Goal: Task Accomplishment & Management: Complete application form

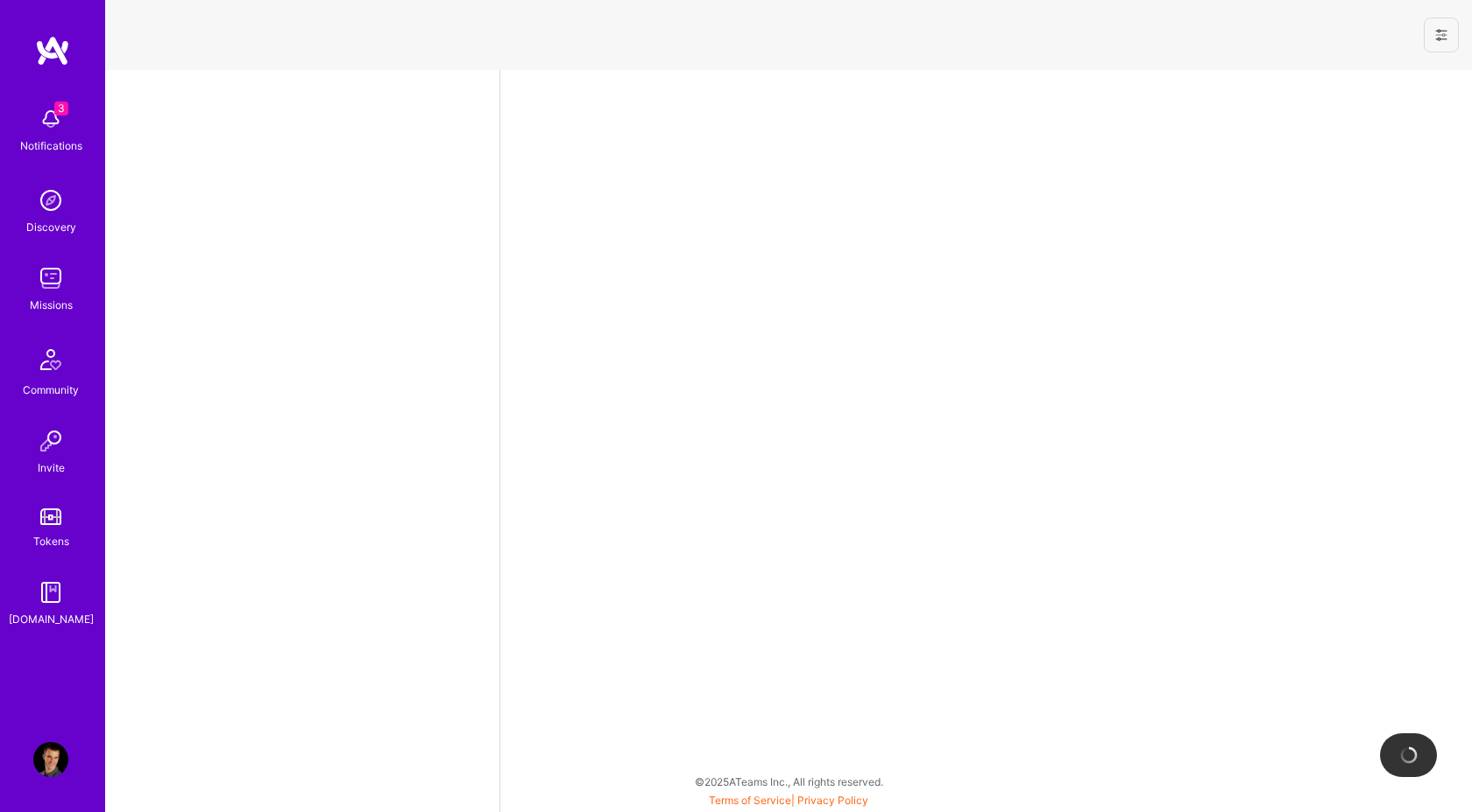
select select "AT"
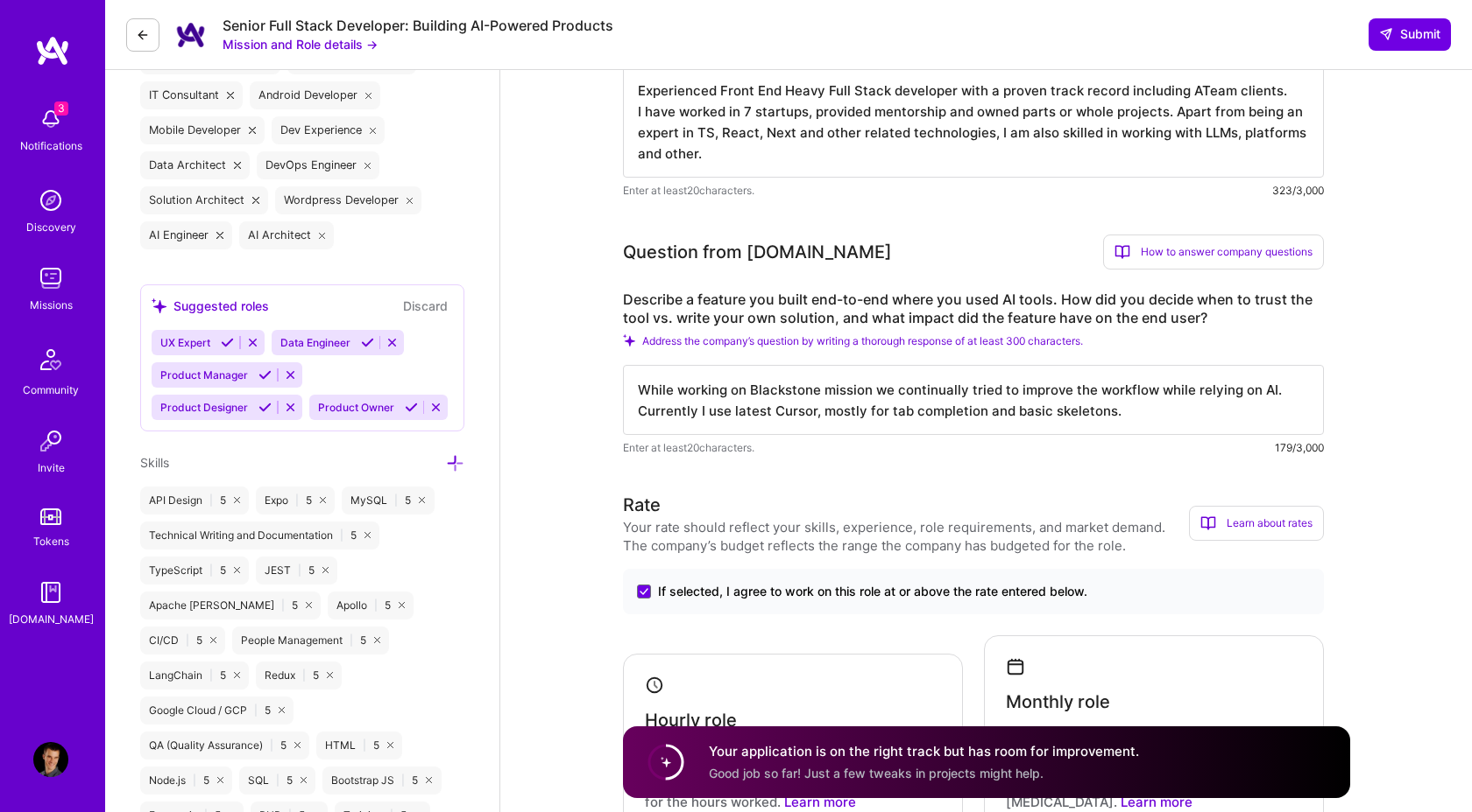
scroll to position [782, 0]
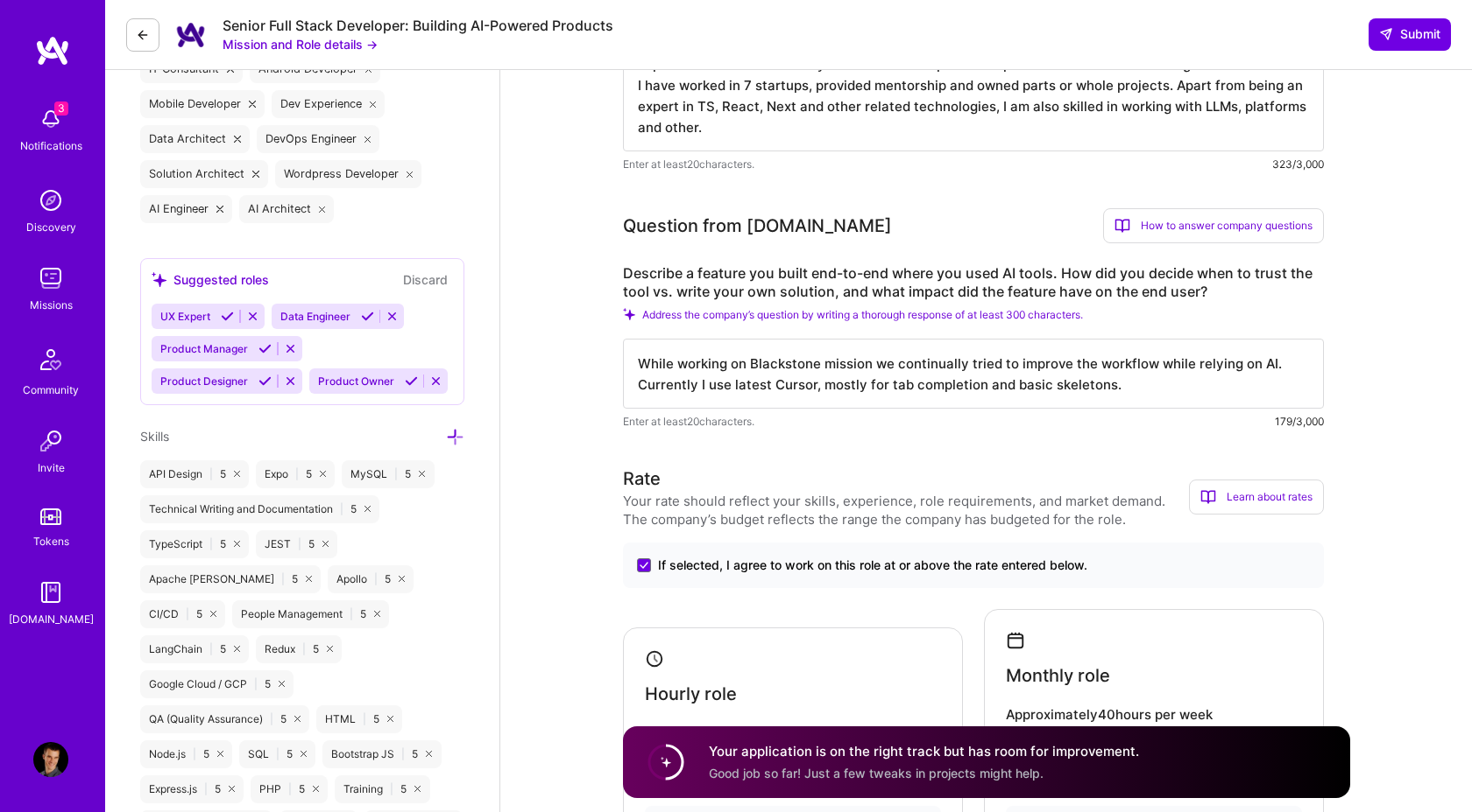
click at [1170, 382] on textarea "While working on Blackstone mission we continually tried to improve the workflo…" at bounding box center [972, 374] width 700 height 70
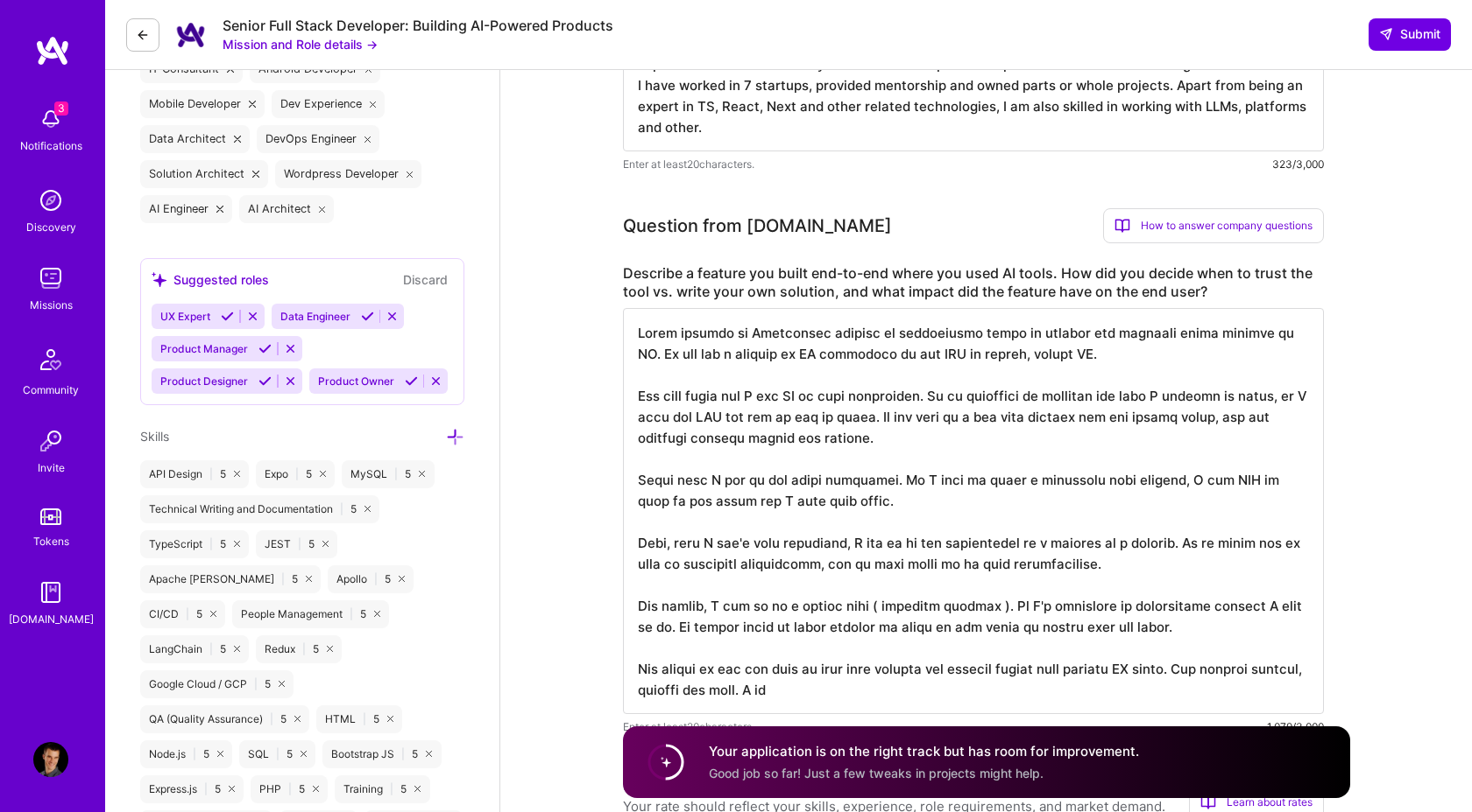
click at [1041, 353] on textarea at bounding box center [972, 511] width 700 height 406
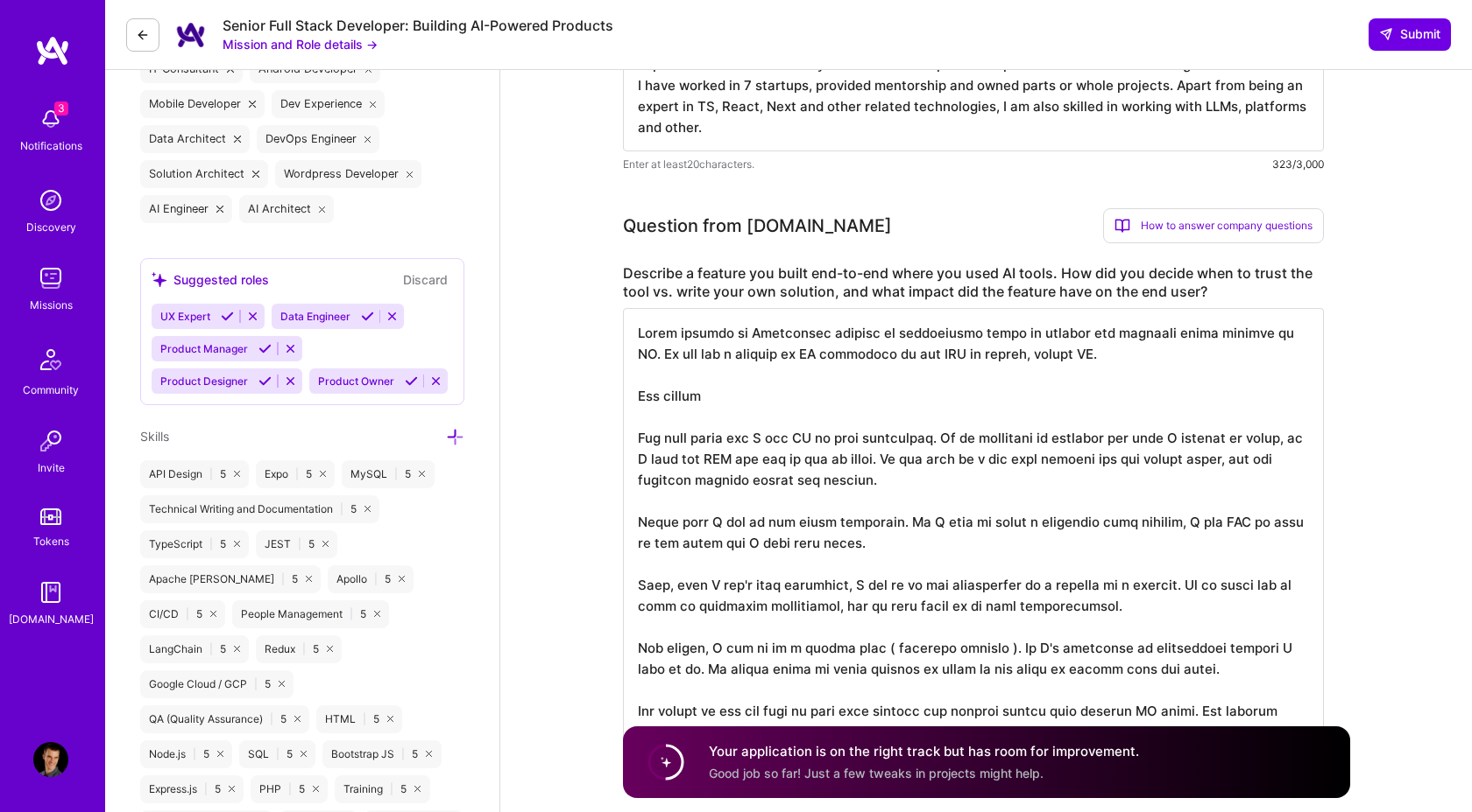
type textarea "While working on Blackstone mission we continually tried to improve the workflo…"
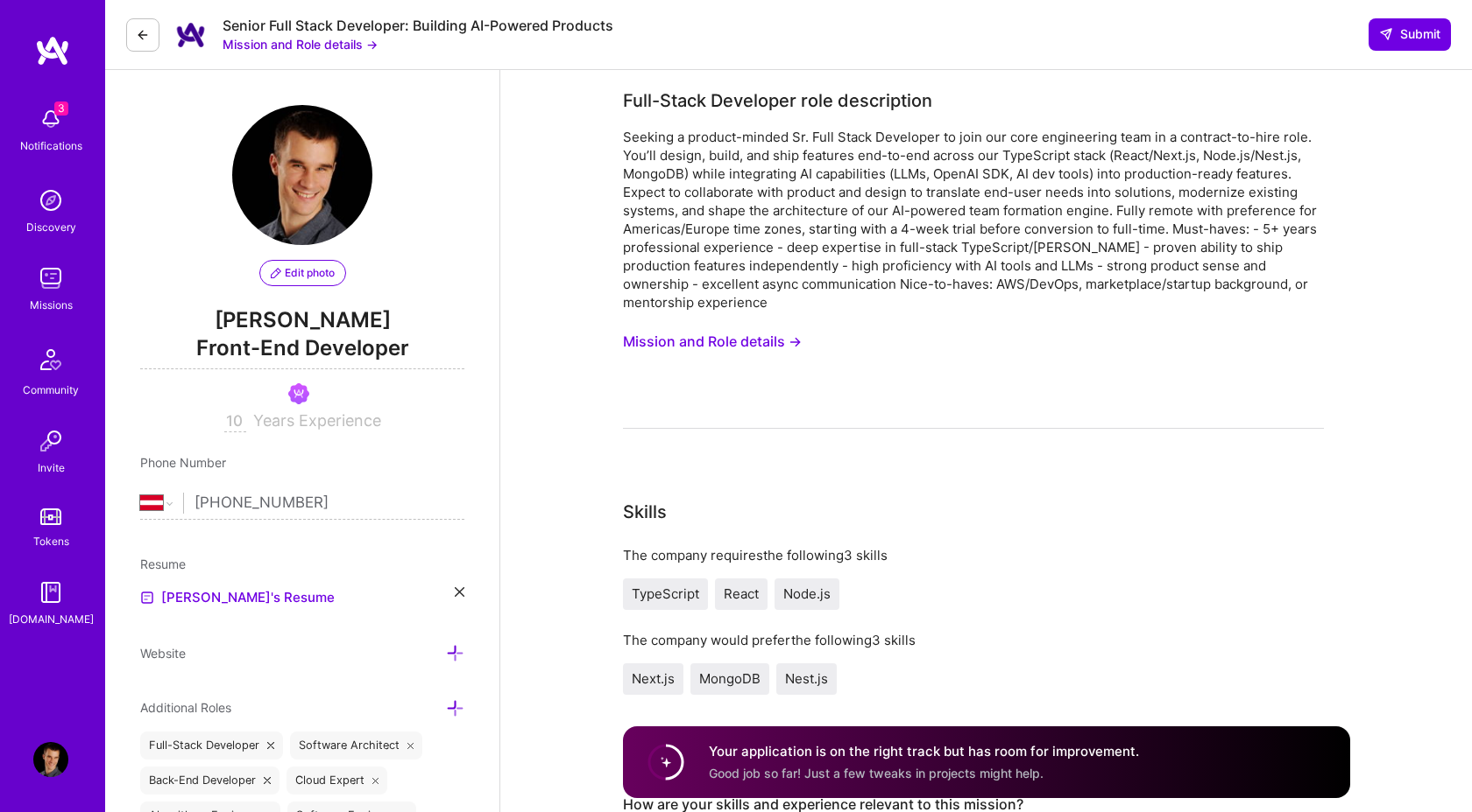
select select "AT"
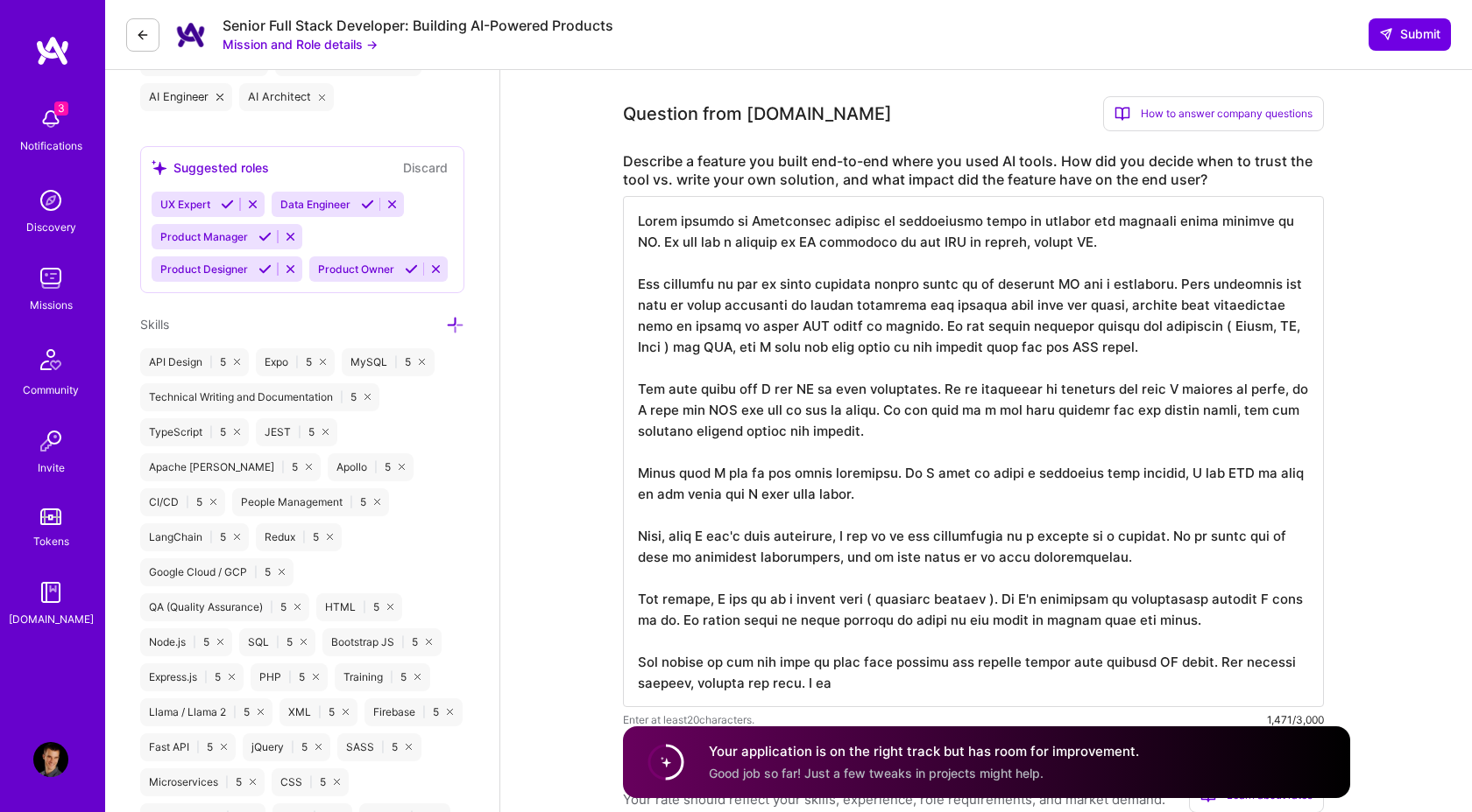
scroll to position [2, 0]
click at [899, 676] on textarea at bounding box center [972, 451] width 700 height 511
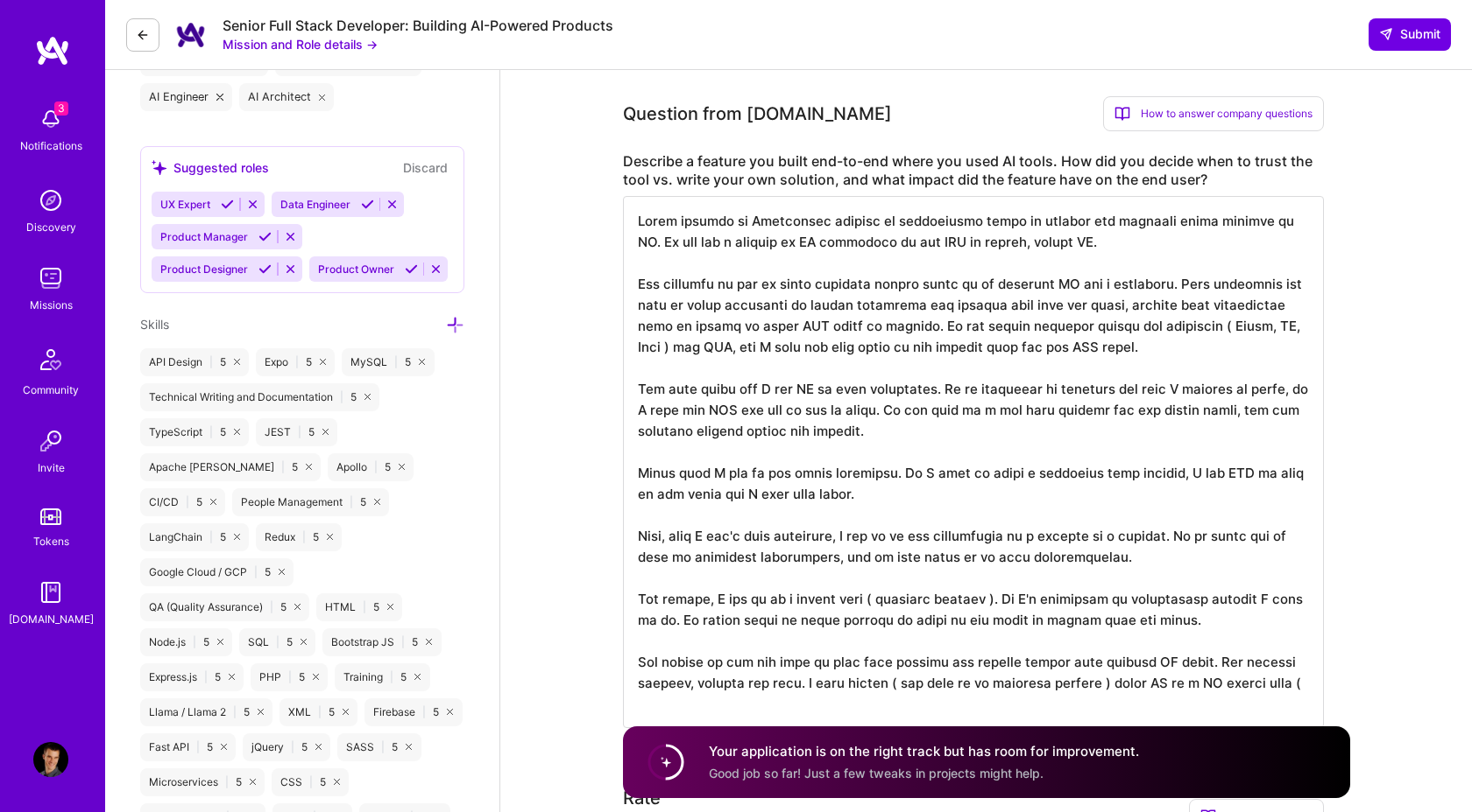
scroll to position [0, 0]
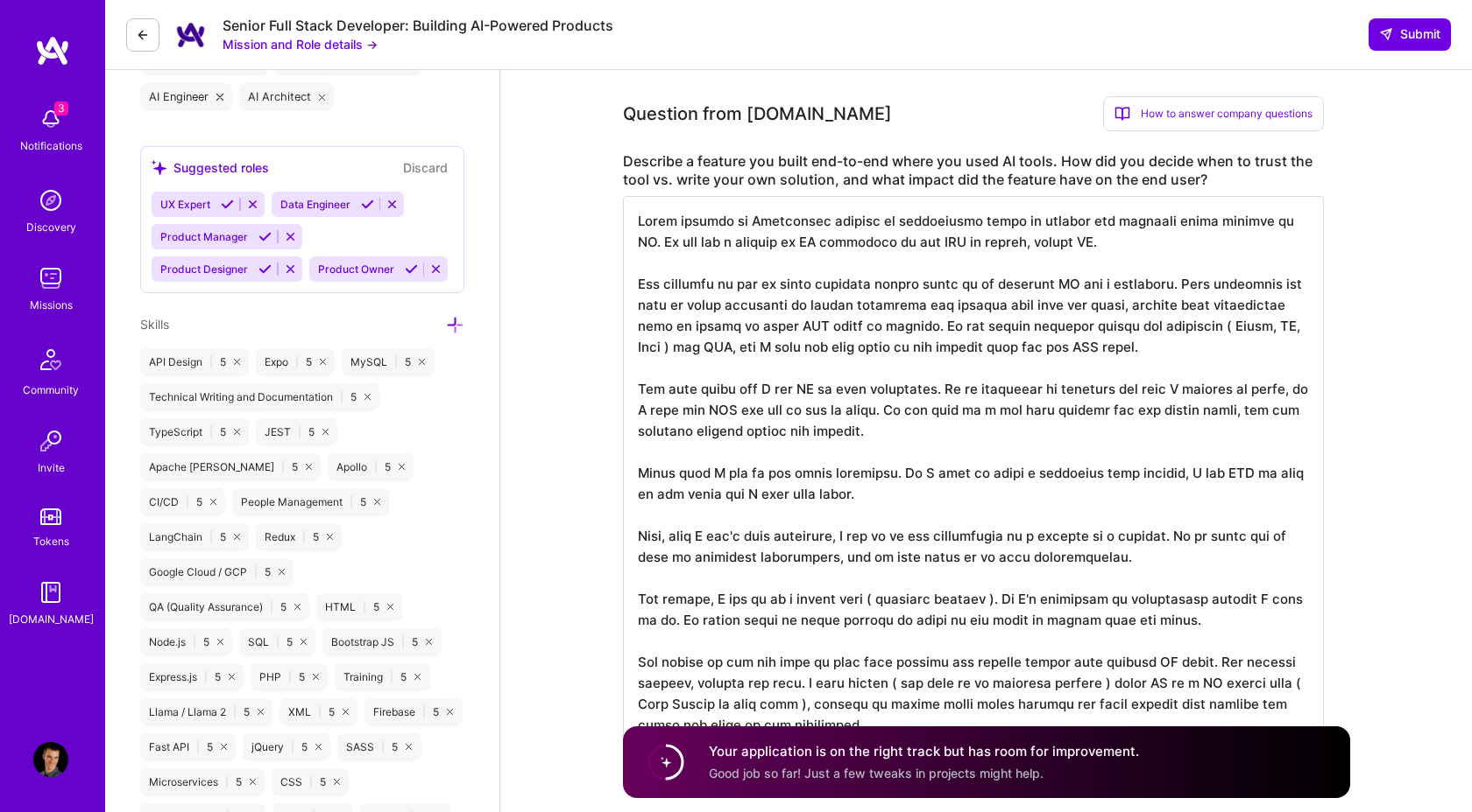
click at [1025, 628] on textarea at bounding box center [972, 472] width 700 height 554
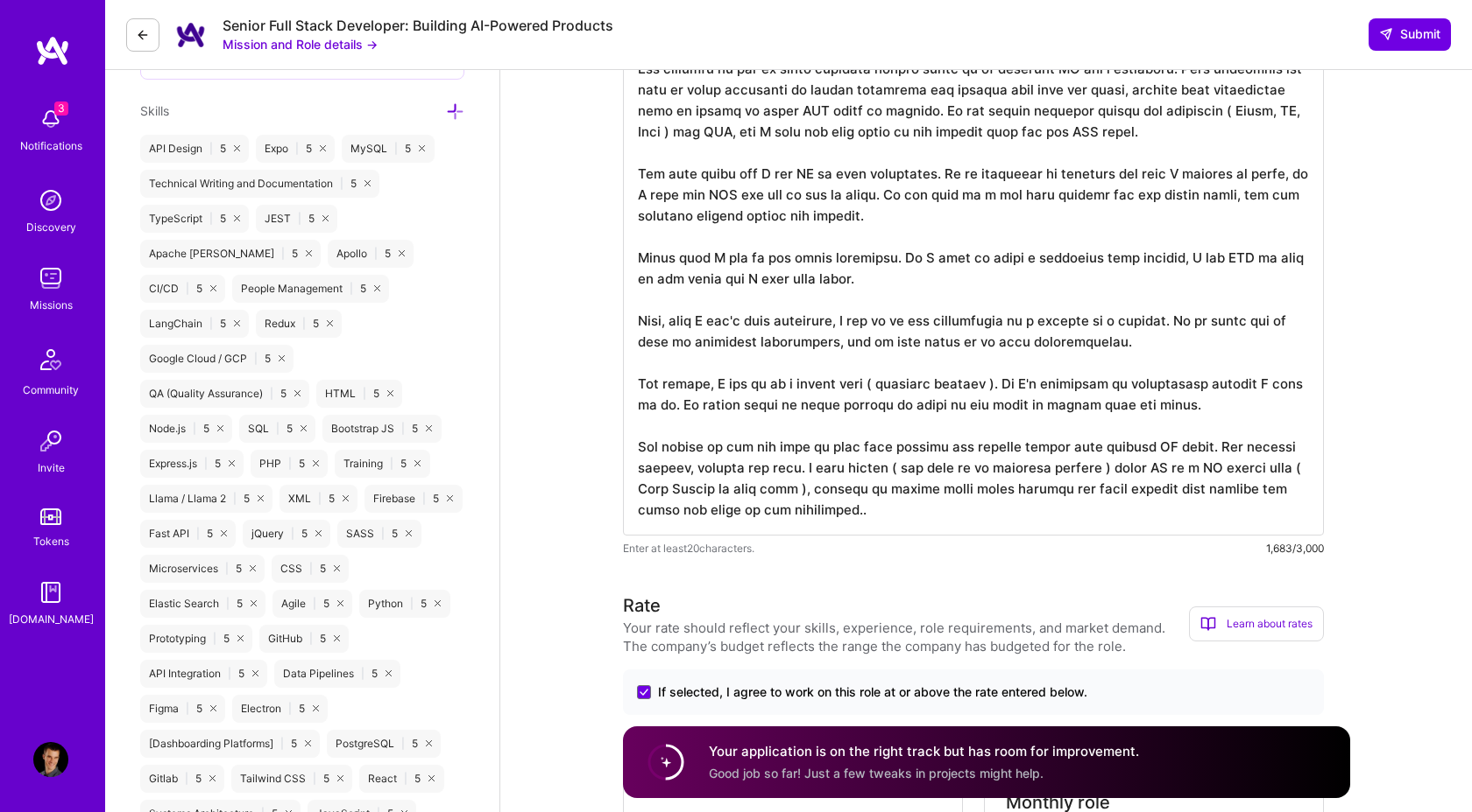
scroll to position [1109, 0]
type textarea "While working on Blackstone mission we continually tried to improve the workflo…"
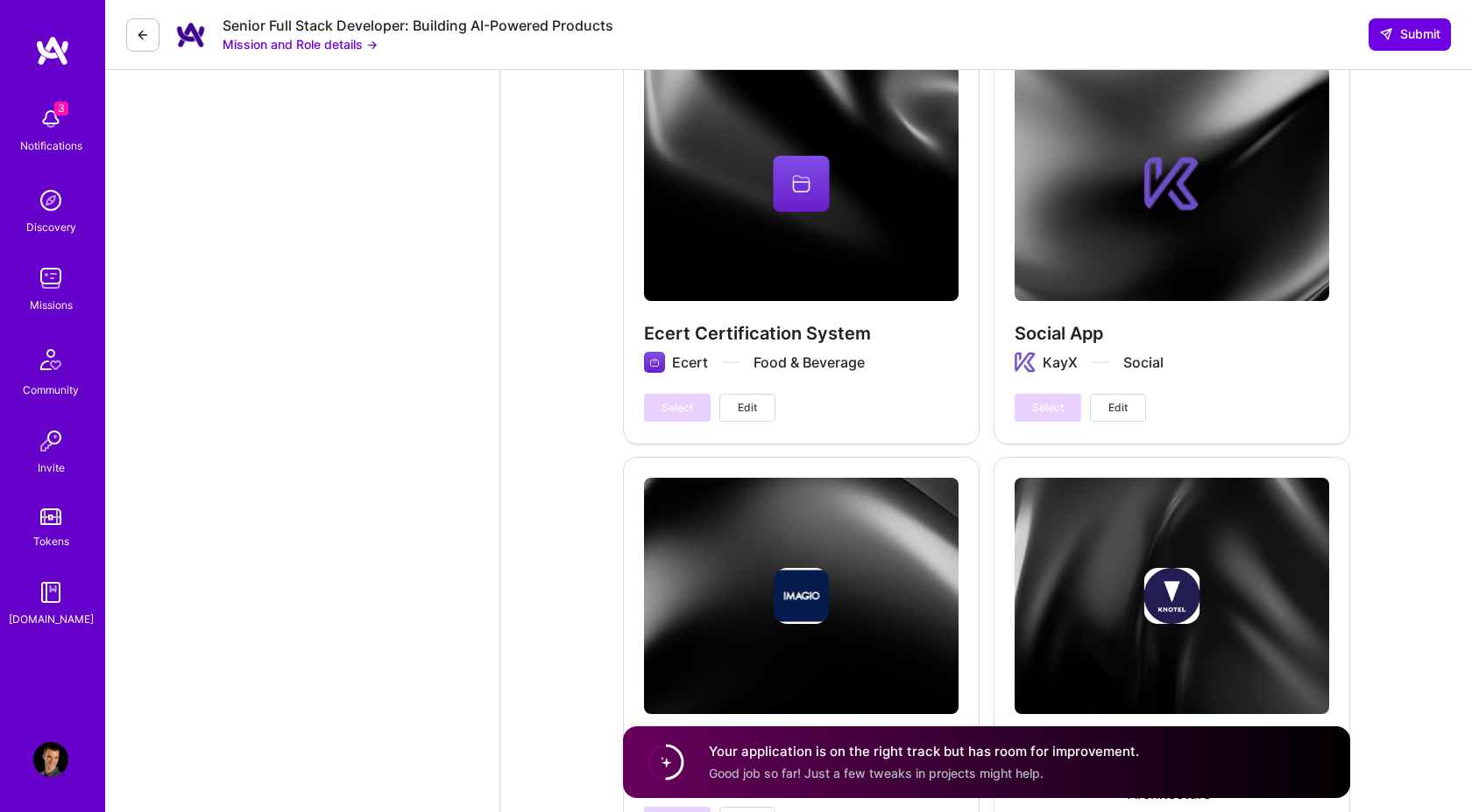
scroll to position [2937, 0]
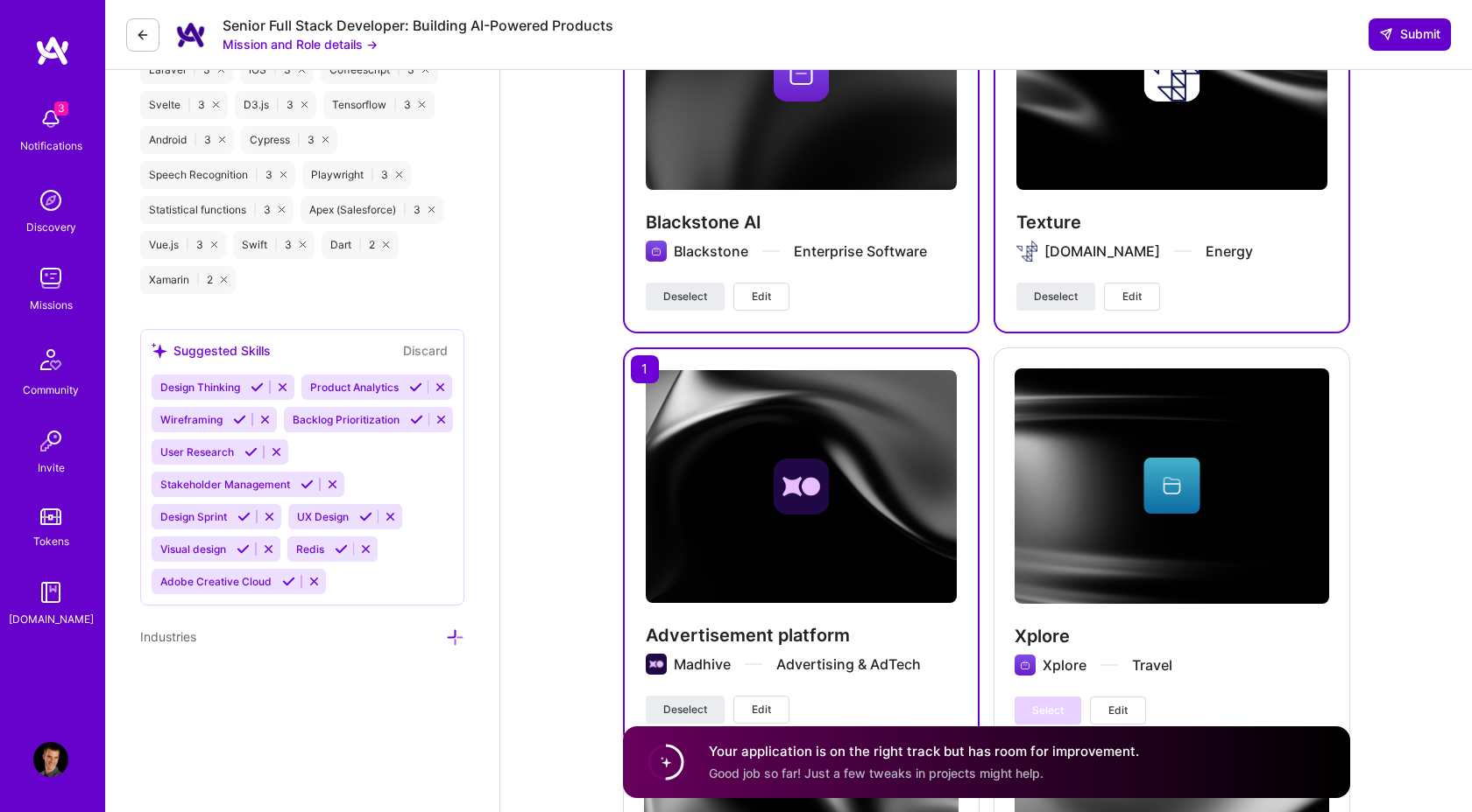
click at [1418, 34] on span "Submit" at bounding box center [1409, 34] width 62 height 17
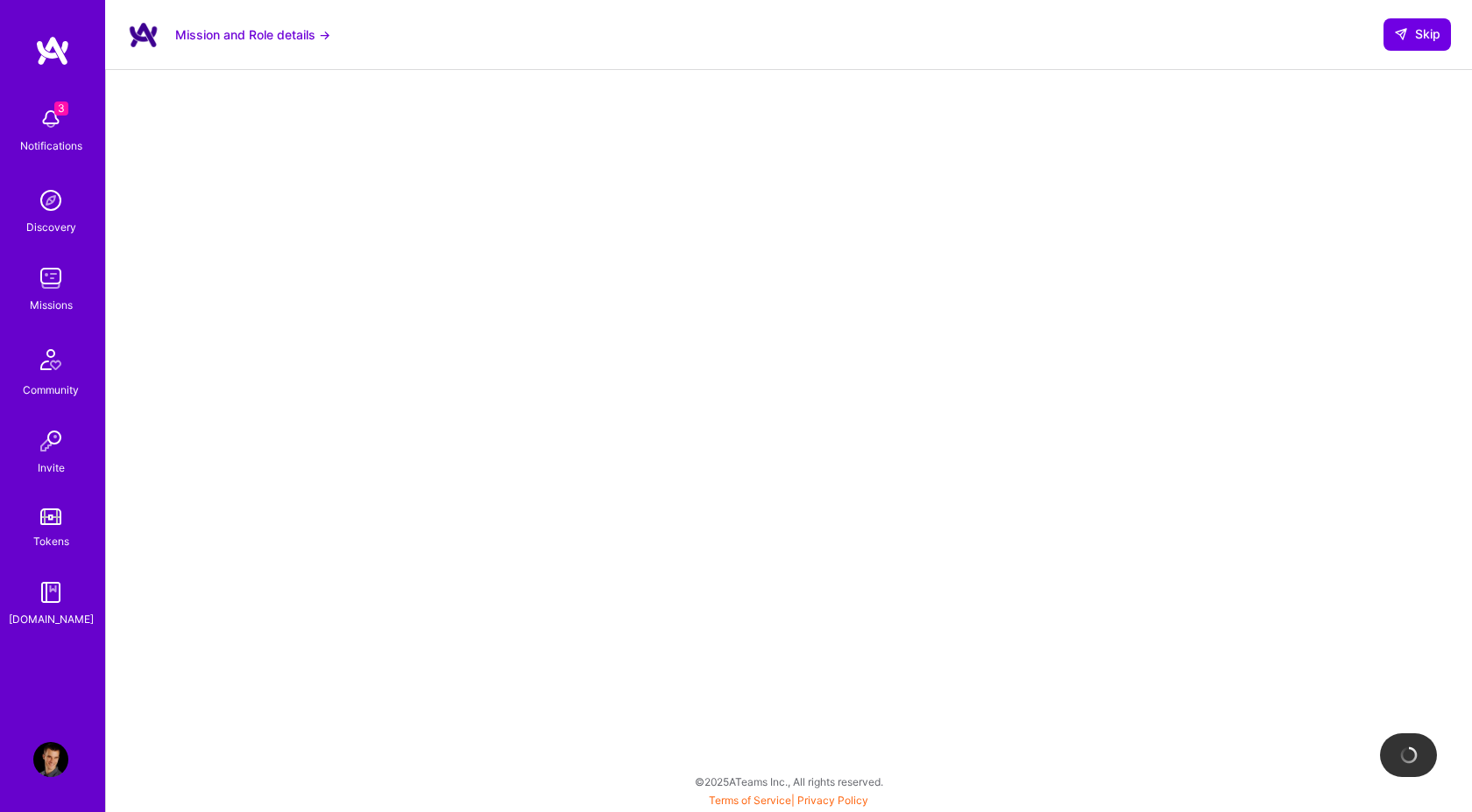
scroll to position [173, 0]
select select "AT"
